Goal: Check status: Check status

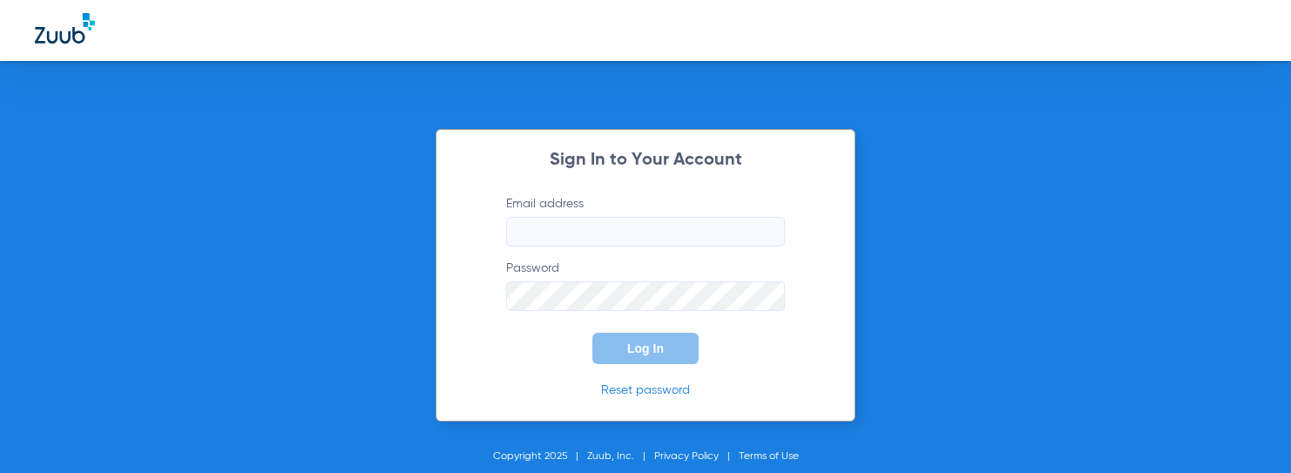
click at [518, 234] on input "Email address" at bounding box center [645, 232] width 279 height 30
type input "[EMAIL_ADDRESS][DOMAIN_NAME]"
click at [557, 315] on form "Email address [EMAIL_ADDRESS][DOMAIN_NAME] Password Log In" at bounding box center [645, 279] width 331 height 169
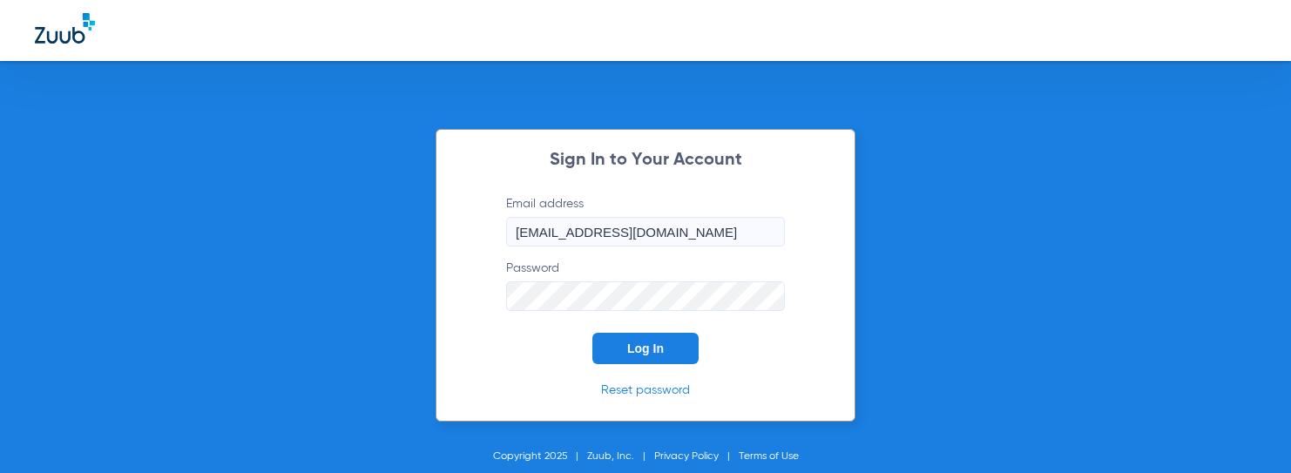
click at [647, 349] on span "Log In" at bounding box center [645, 349] width 37 height 14
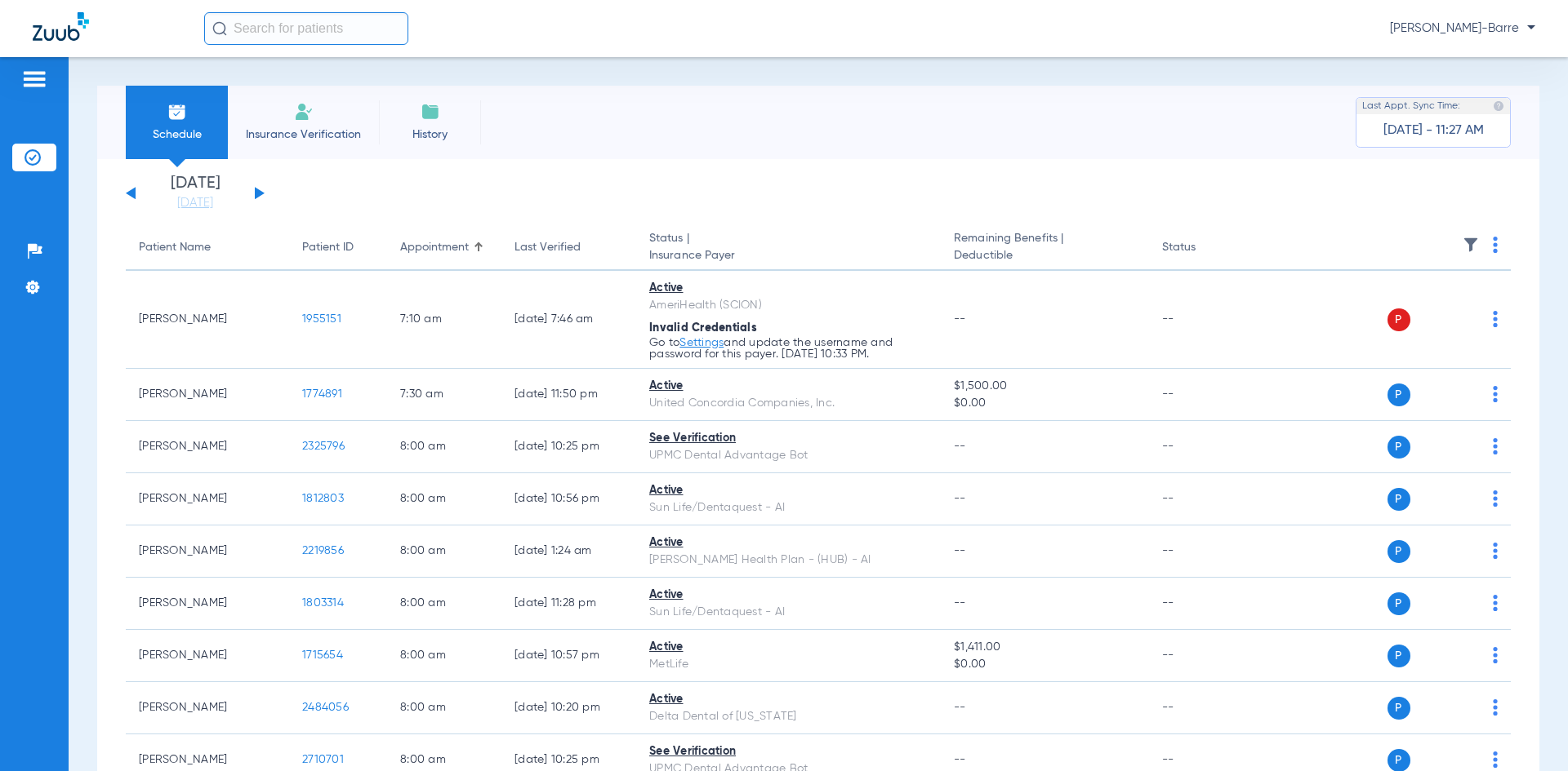
click at [256, 191] on button at bounding box center [260, 193] width 9 height 12
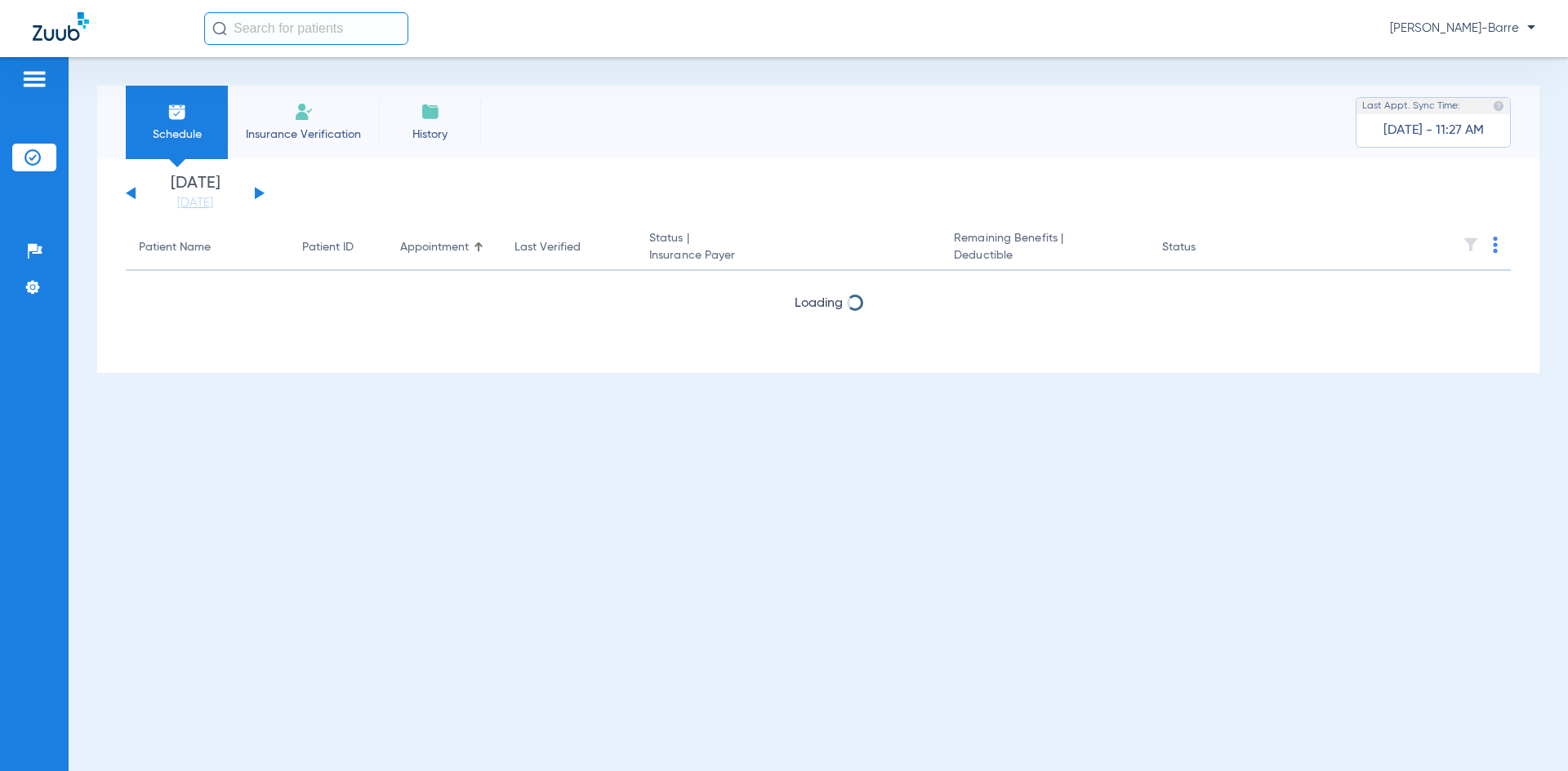
click at [256, 191] on button at bounding box center [260, 193] width 9 height 12
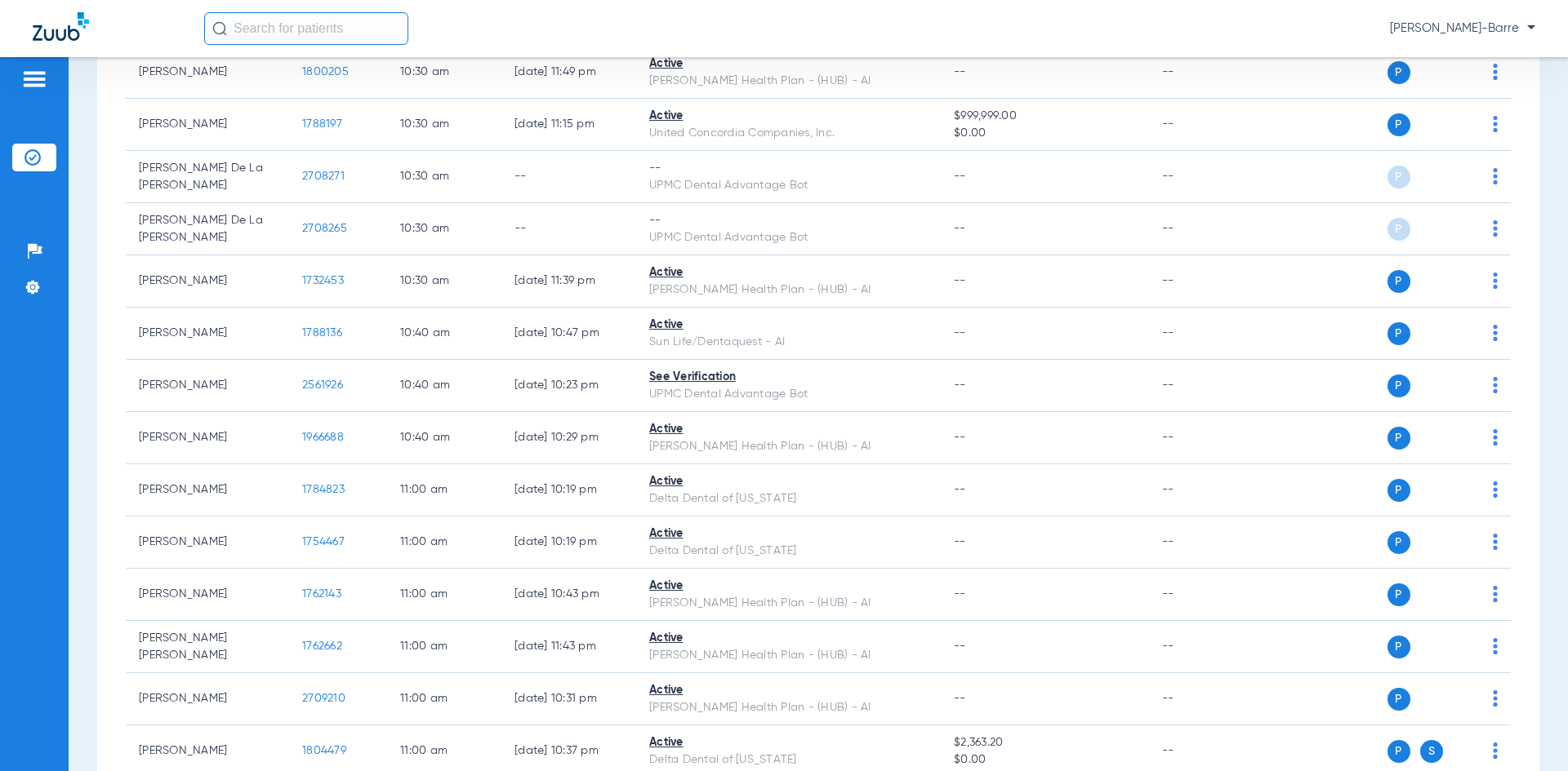
scroll to position [4661, 0]
